Goal: Obtain resource: Download file/media

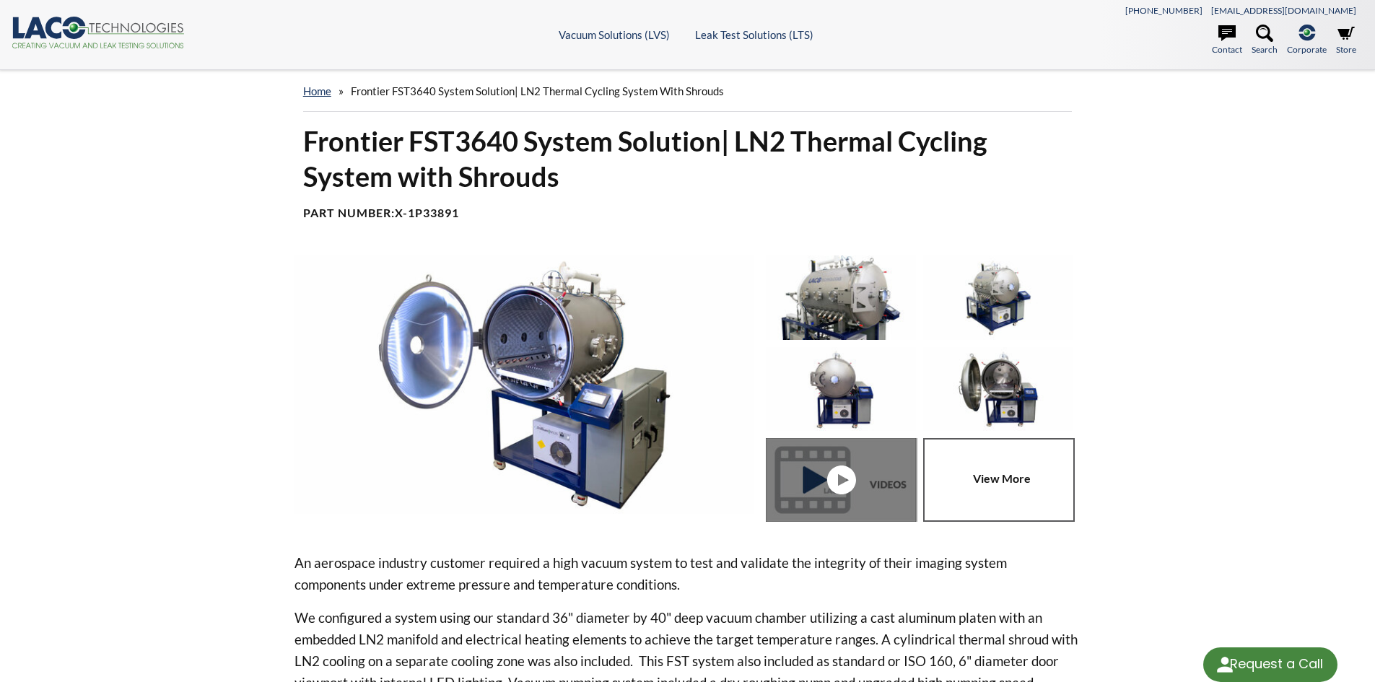
select select "Language Translate Widget"
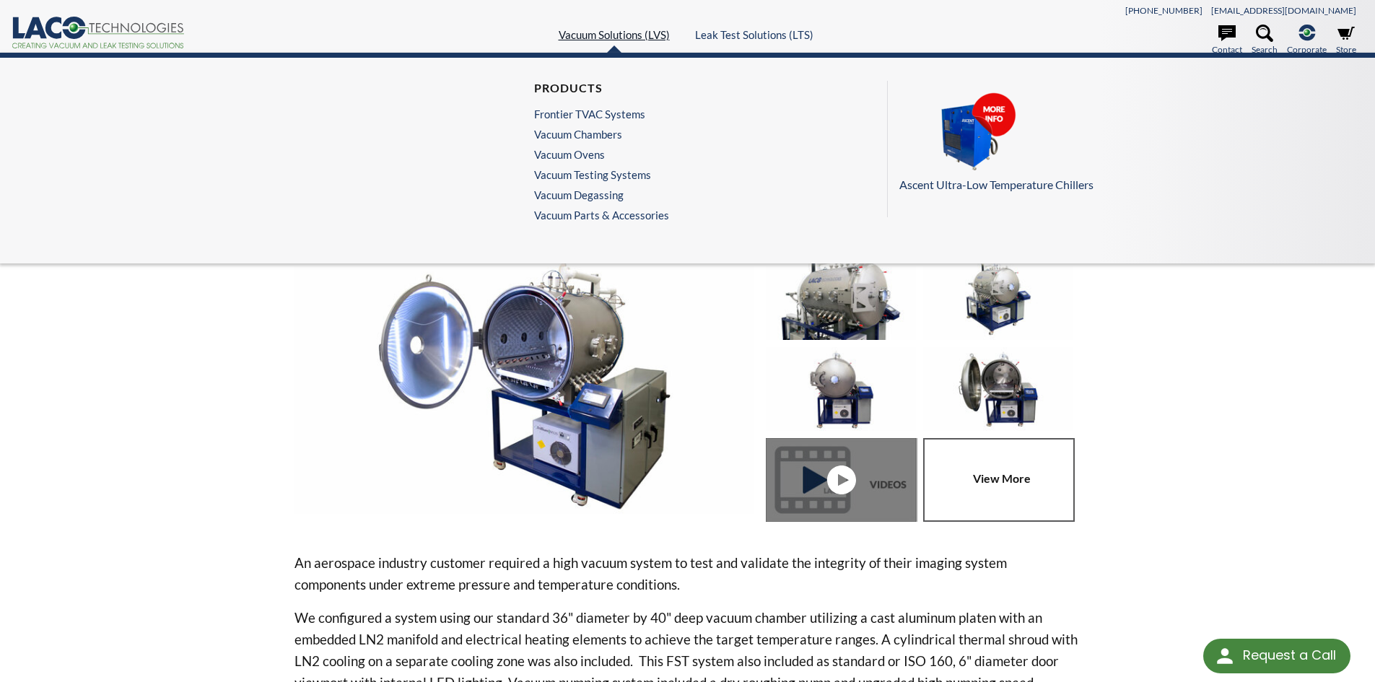
click at [605, 35] on link "Vacuum Solutions (LVS)" at bounding box center [614, 34] width 111 height 13
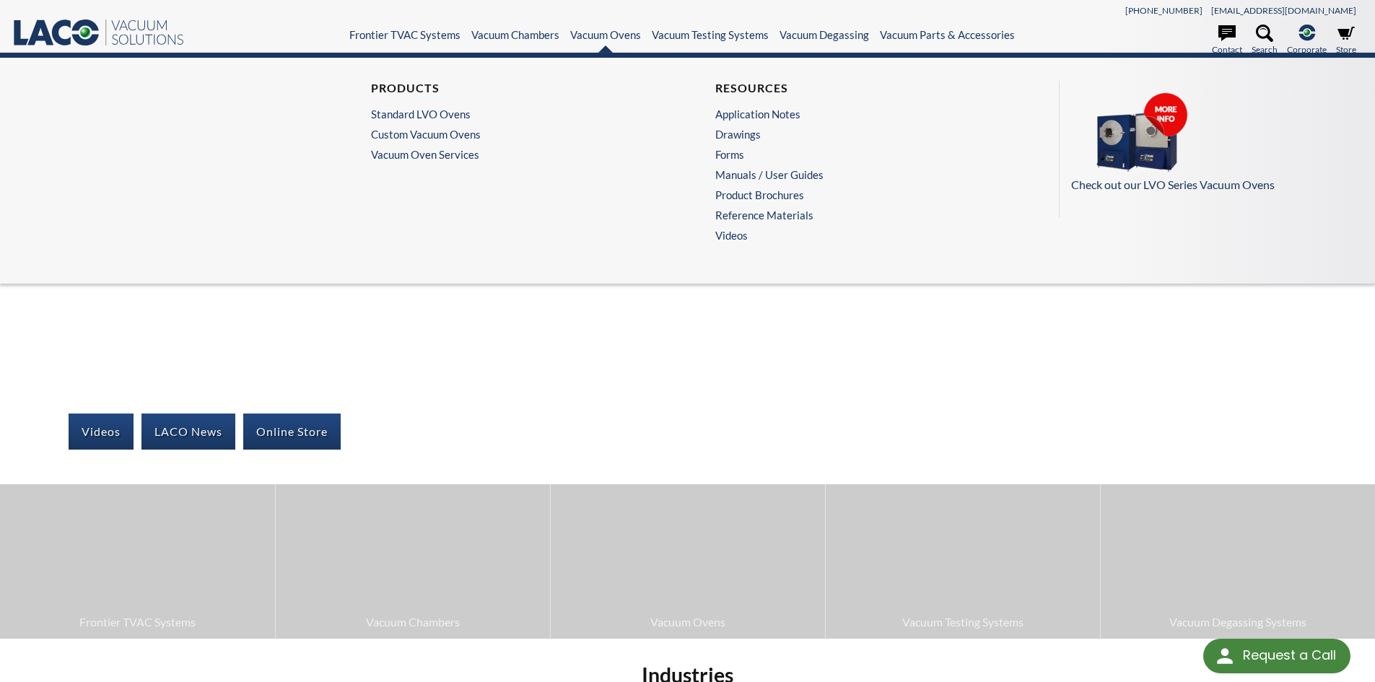
select select "Language Translate Widget"
click at [500, 115] on link "Tabletop Degassing Systems" at bounding box center [512, 114] width 282 height 13
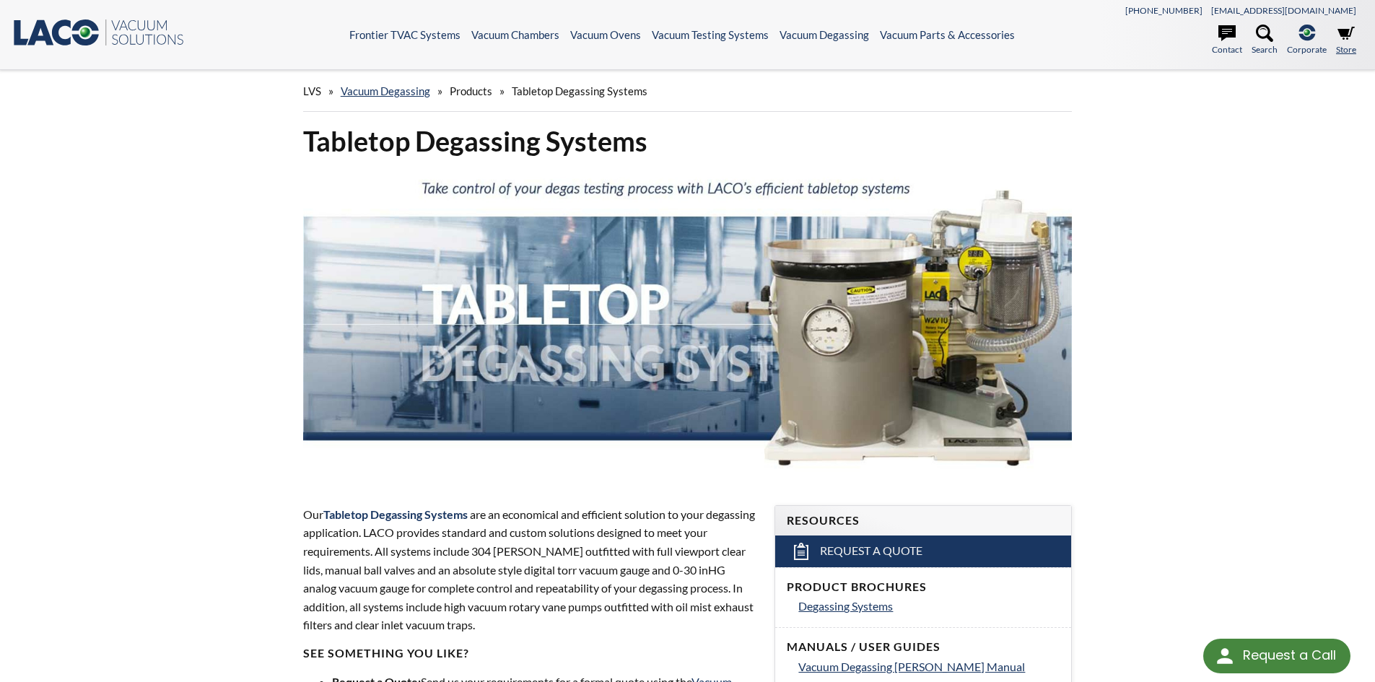
click at [1357, 36] on ul "Contact Search .st-0{fill:#193661;} .st-1{fill:url(#SVGID_1_a);} Corporate LACO…" at bounding box center [1195, 43] width 338 height 36
click at [1347, 37] on icon at bounding box center [1346, 33] width 17 height 13
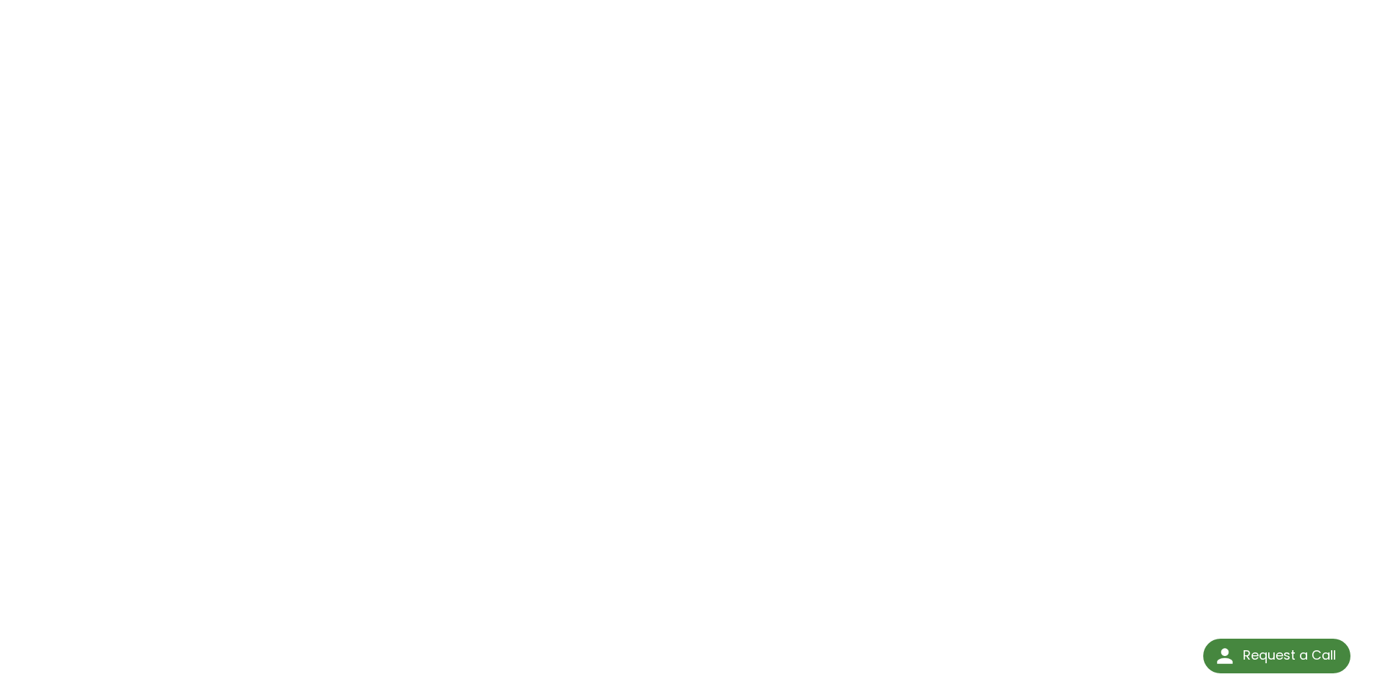
scroll to position [188, 0]
